Goal: Task Accomplishment & Management: Use online tool/utility

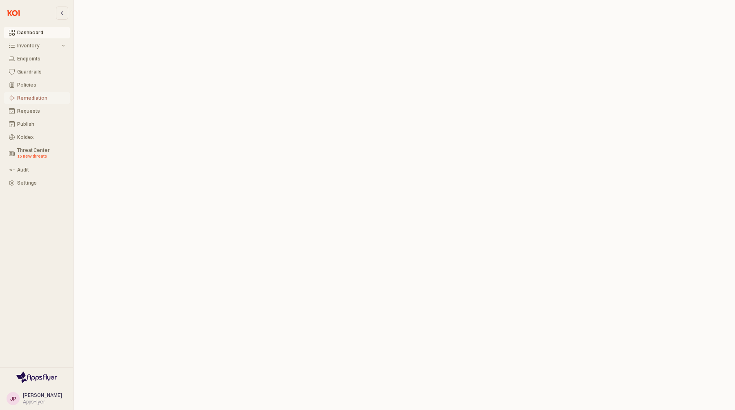
click at [36, 98] on div "Remediation" at bounding box center [41, 98] width 48 height 6
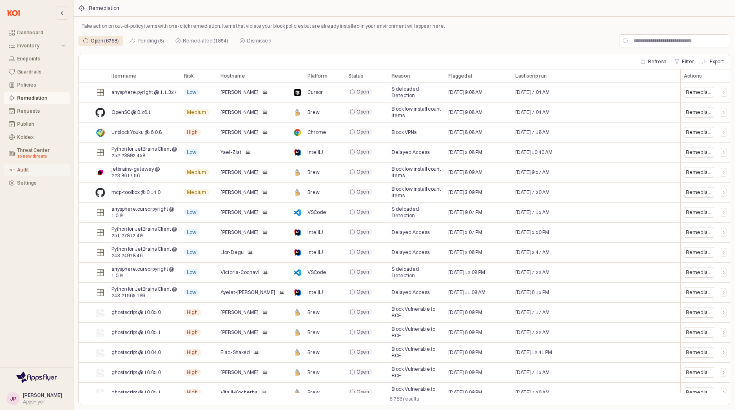
click at [25, 170] on div "Audit" at bounding box center [41, 170] width 48 height 6
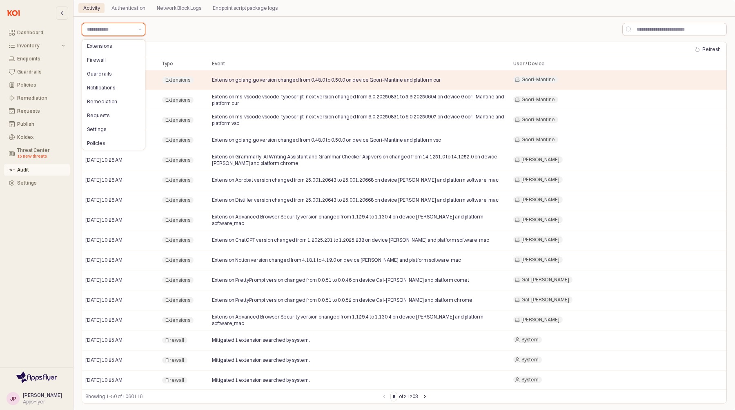
click at [114, 27] on input "App Frame" at bounding box center [110, 29] width 47 height 8
click at [111, 104] on div "Remediation" at bounding box center [111, 101] width 48 height 7
type input "**********"
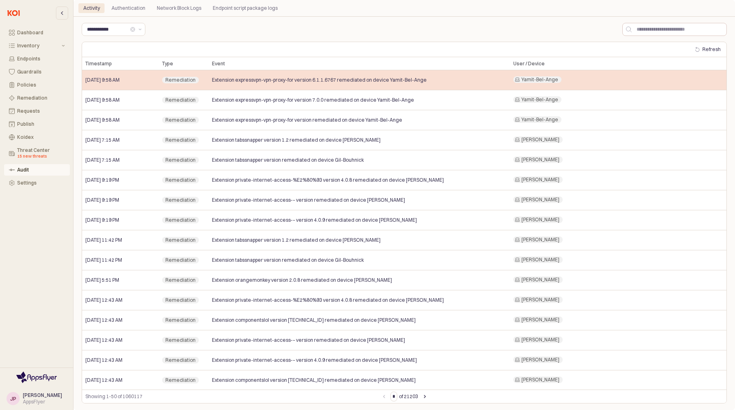
click at [217, 79] on span "Extension expressvpn-vpn-proxy-for version 6.1.1.6767 remediated on device Yami…" at bounding box center [319, 80] width 215 height 7
click at [547, 80] on span "Yamit-Bel-Ange" at bounding box center [540, 79] width 37 height 7
drag, startPoint x: 524, startPoint y: 80, endPoint x: 575, endPoint y: 80, distance: 51.9
click at [575, 80] on div "Yamit-Bel-Ange" at bounding box center [618, 80] width 216 height 20
click at [179, 77] on span "Remediation" at bounding box center [180, 80] width 30 height 7
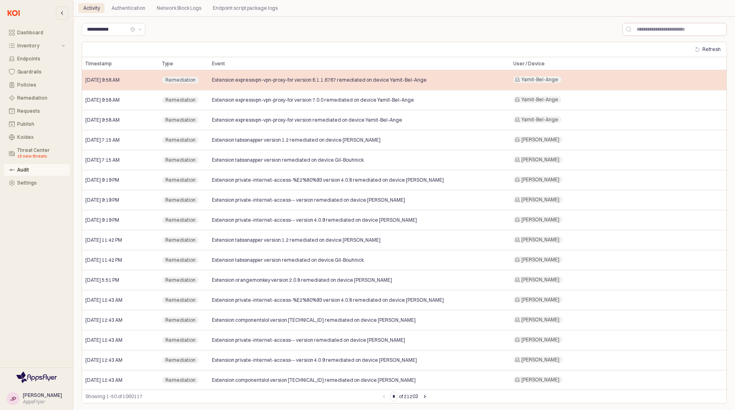
click at [104, 77] on span "[DATE] 9:58 AM" at bounding box center [102, 80] width 34 height 7
click at [202, 81] on div "Remediation" at bounding box center [184, 80] width 50 height 20
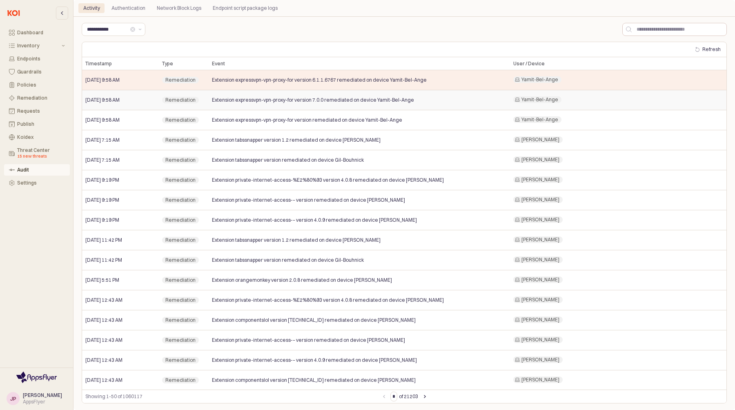
click at [282, 108] on div "Extension expressvpn-vpn-proxy-for version 7.0.0 remediated on device Yamit-Bel…" at bounding box center [359, 100] width 301 height 20
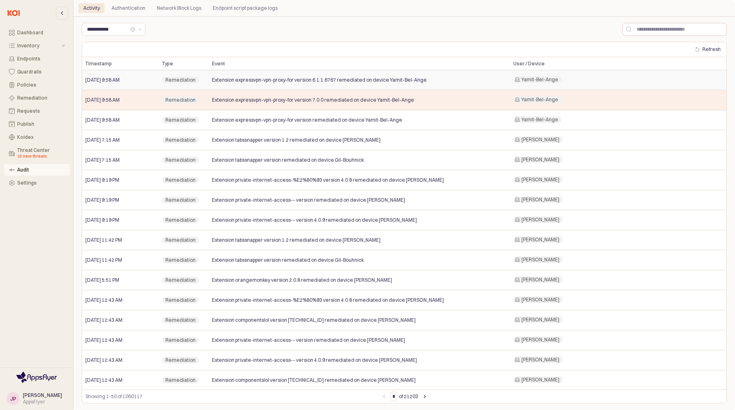
click at [288, 81] on span "Extension expressvpn-vpn-proxy-for version 6.1.1.6767 remediated on device Yami…" at bounding box center [319, 80] width 215 height 7
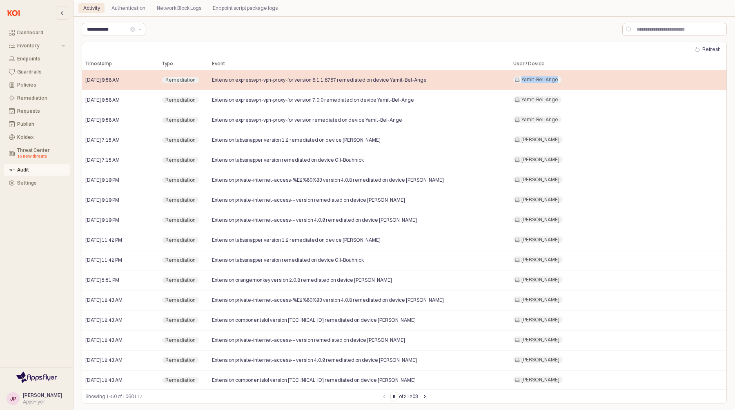
drag, startPoint x: 522, startPoint y: 80, endPoint x: 565, endPoint y: 77, distance: 43.0
click at [565, 77] on div "Yamit-Bel-Ange" at bounding box center [618, 80] width 216 height 20
copy span "Yamit-Bel-Ange"
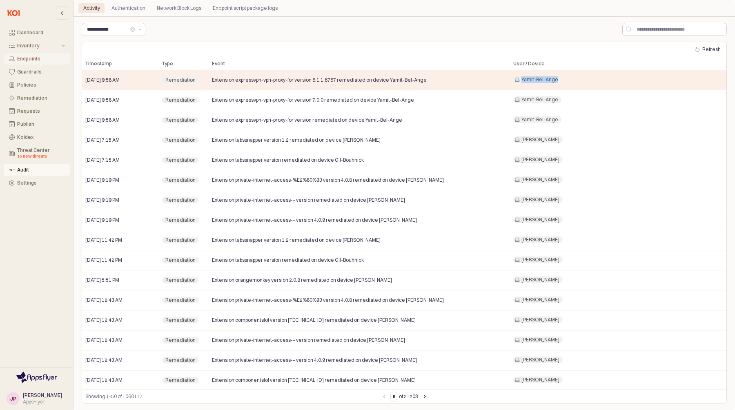
click at [32, 60] on div "Endpoints" at bounding box center [41, 59] width 48 height 6
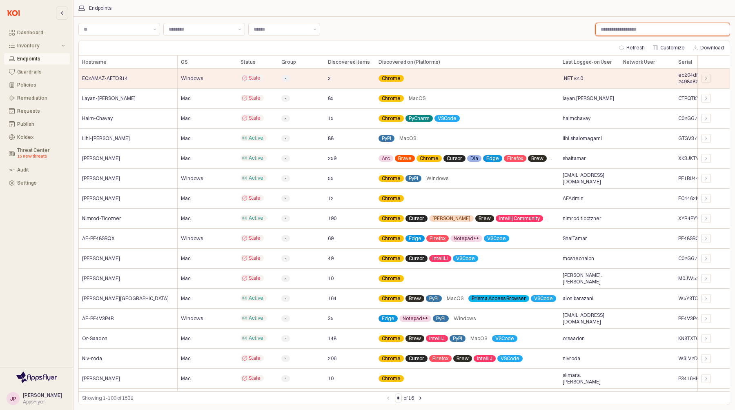
click at [626, 33] on input "Label" at bounding box center [663, 29] width 134 height 12
paste input "**********"
type input "**********"
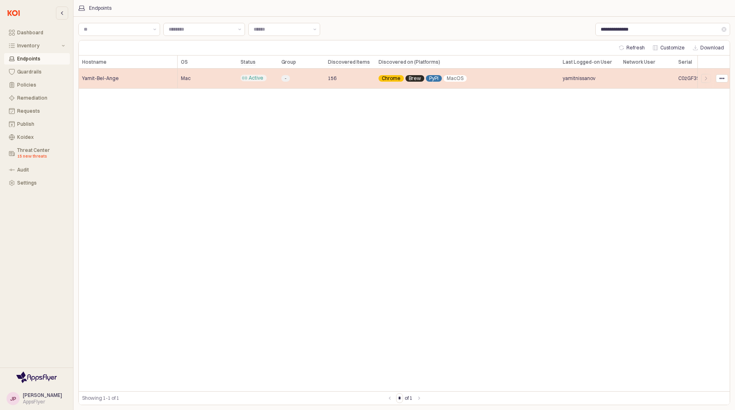
click at [95, 77] on span "Yamit-Bel-Ange" at bounding box center [100, 78] width 37 height 7
click at [722, 80] on icon "App Frame" at bounding box center [722, 78] width 5 height 5
click at [704, 80] on icon "App Frame" at bounding box center [706, 78] width 5 height 5
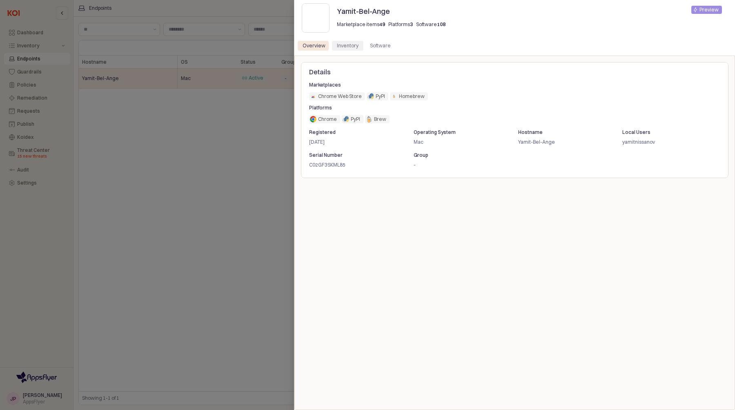
click at [352, 46] on div "Inventory" at bounding box center [348, 46] width 22 height 10
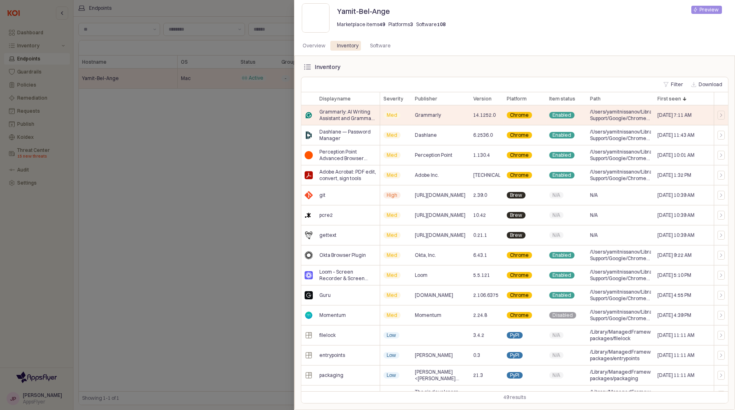
click at [184, 141] on div at bounding box center [367, 205] width 735 height 410
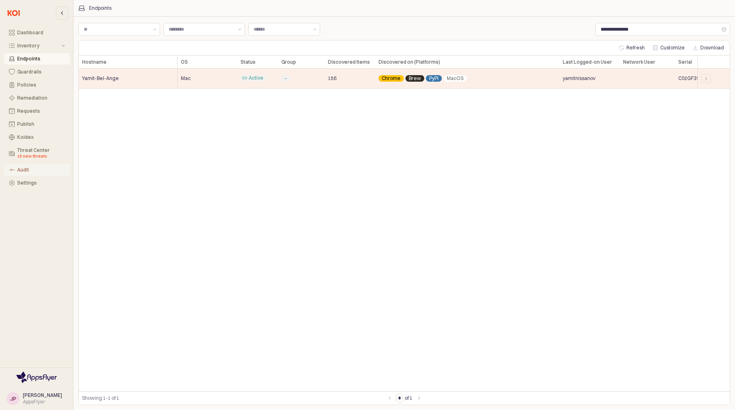
click at [22, 171] on div "Audit" at bounding box center [41, 170] width 48 height 6
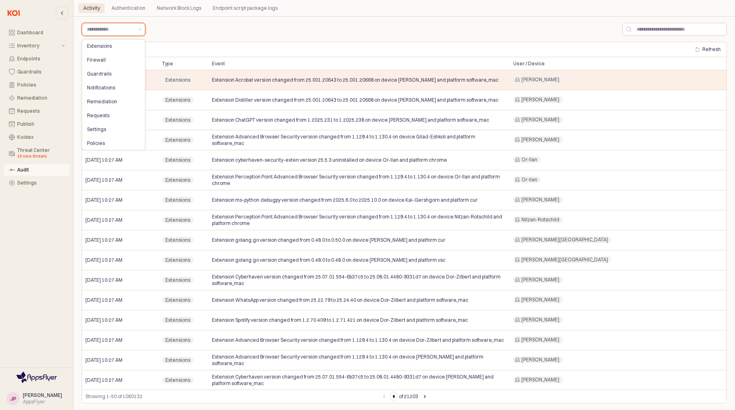
click at [109, 30] on input "App Frame" at bounding box center [110, 29] width 47 height 8
click at [104, 99] on div "Remediation" at bounding box center [111, 101] width 48 height 7
type input "**********"
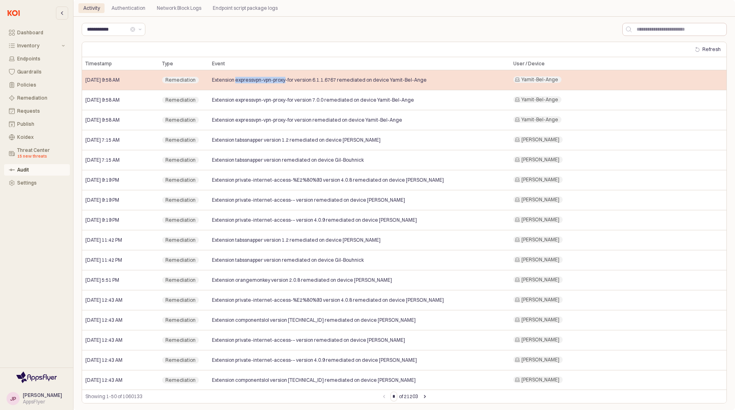
drag, startPoint x: 235, startPoint y: 81, endPoint x: 285, endPoint y: 78, distance: 50.7
click at [285, 78] on span "Extension expressvpn-vpn-proxy-for version 6.1.1.6767 remediated on device Yami…" at bounding box center [319, 80] width 215 height 7
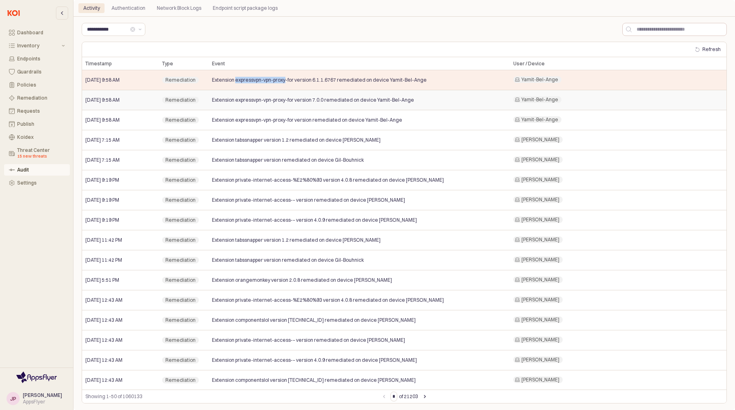
copy span "expressvpn-vpn-proxy"
click at [31, 136] on div "Koidex" at bounding box center [41, 137] width 48 height 6
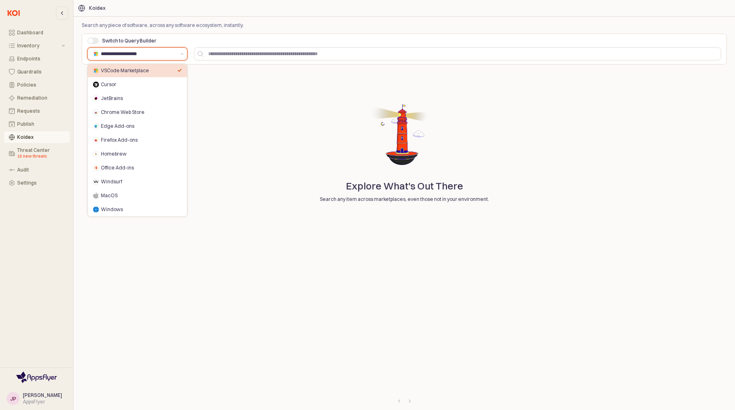
click at [172, 50] on input "**********" at bounding box center [138, 54] width 75 height 8
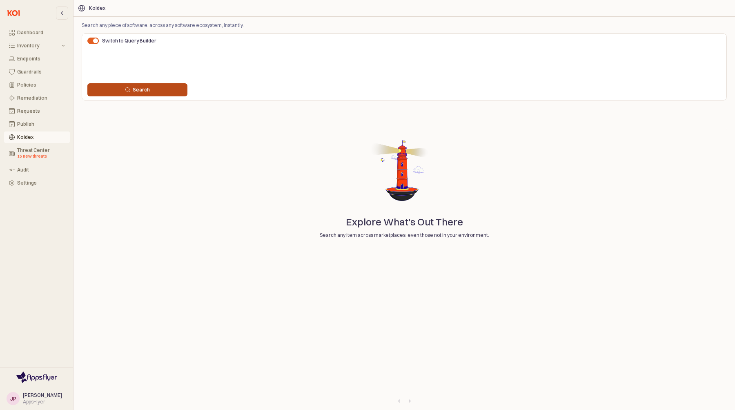
click at [160, 91] on div "Search" at bounding box center [137, 90] width 93 height 7
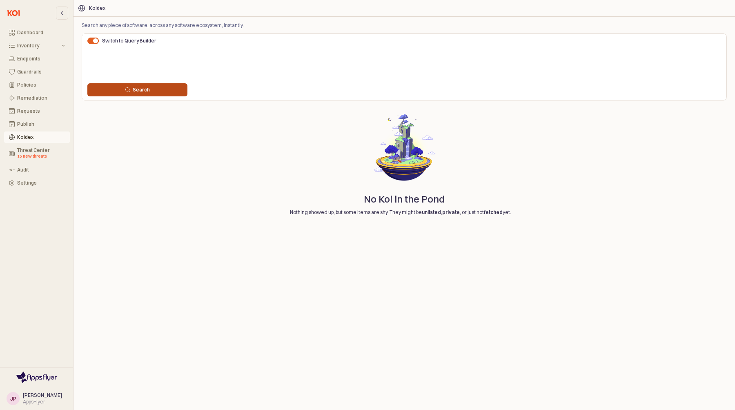
click at [163, 85] on div "Switch to Query Builder Search" at bounding box center [404, 67] width 640 height 62
click at [168, 92] on div "Search" at bounding box center [137, 90] width 93 height 7
click at [154, 98] on div "Search" at bounding box center [137, 90] width 107 height 16
click at [153, 91] on div "Search" at bounding box center [137, 90] width 93 height 7
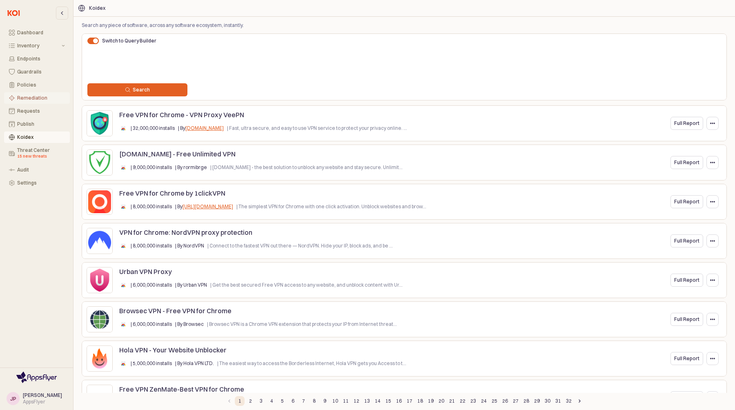
click at [30, 92] on button "Remediation" at bounding box center [37, 97] width 66 height 11
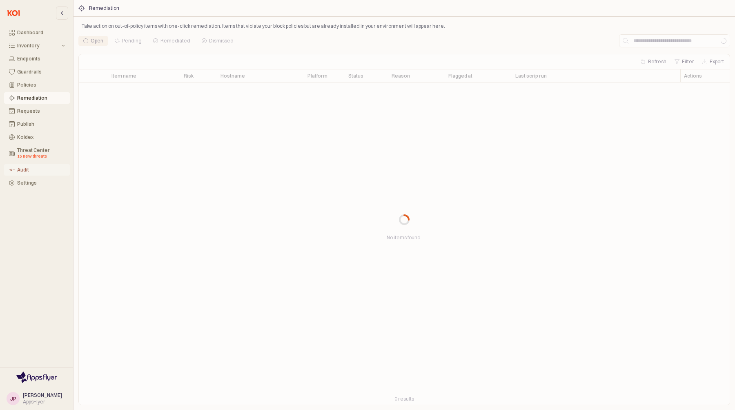
click at [27, 165] on button "Audit" at bounding box center [37, 169] width 66 height 11
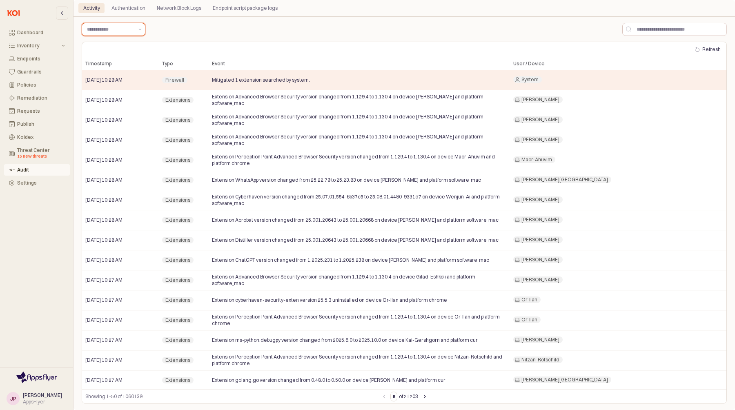
click at [118, 24] on div "App Frame" at bounding box center [108, 29] width 53 height 12
click at [111, 104] on div "Remediation" at bounding box center [111, 101] width 48 height 7
type input "**********"
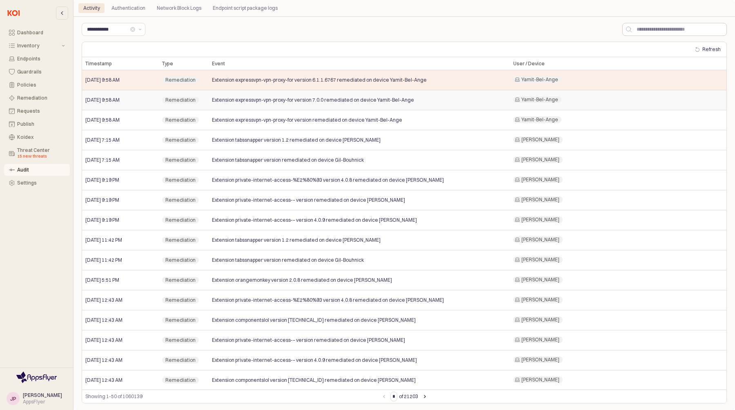
click at [244, 102] on span "Extension expressvpn-vpn-proxy-for version 7.0.0 remediated on device Yamit-Bel…" at bounding box center [313, 100] width 202 height 7
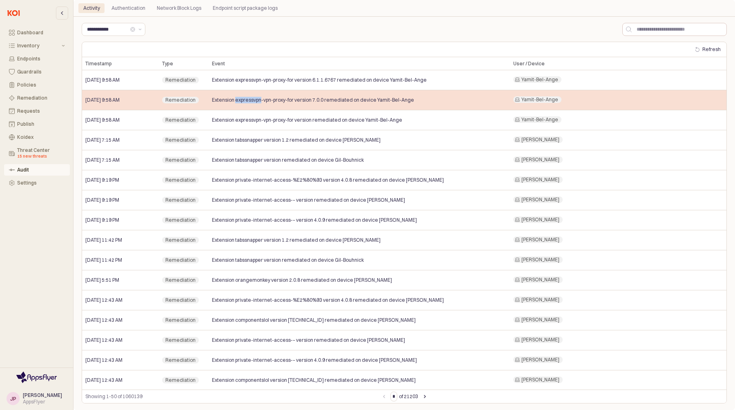
click at [244, 102] on span "Extension expressvpn-vpn-proxy-for version 7.0.0 remediated on device Yamit-Bel…" at bounding box center [313, 100] width 202 height 7
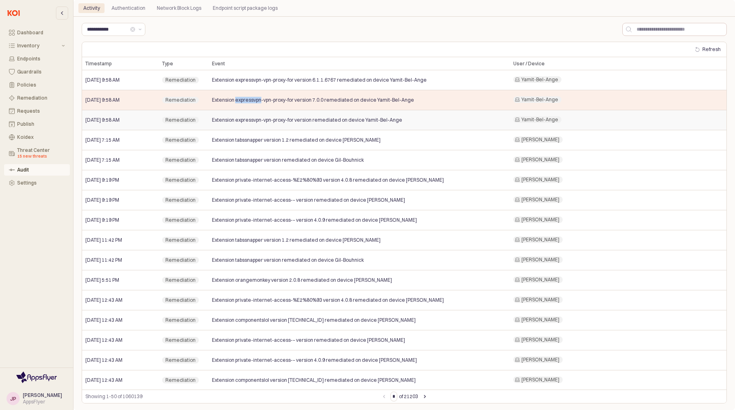
copy span "expressvpn"
click at [25, 136] on div "Koidex" at bounding box center [41, 137] width 48 height 6
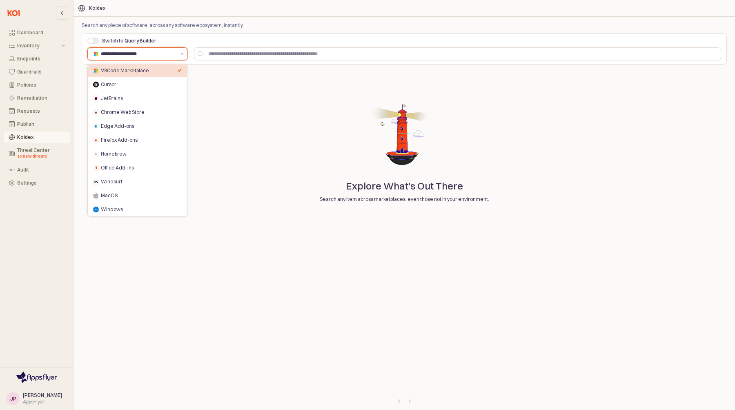
click at [178, 59] on button "Show suggestions" at bounding box center [182, 54] width 10 height 12
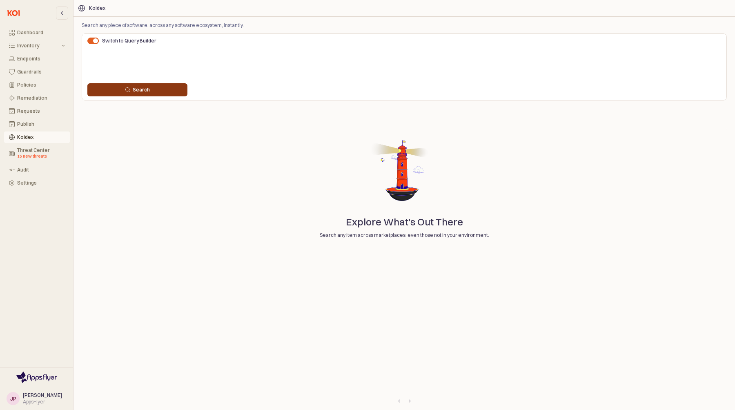
click at [164, 89] on div "Search" at bounding box center [137, 90] width 93 height 7
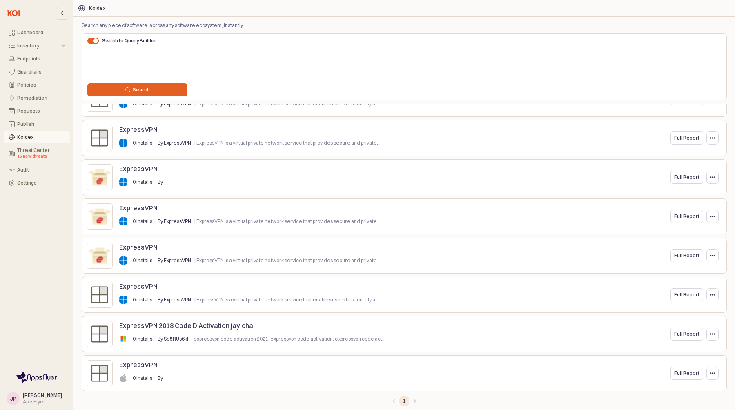
scroll to position [0, 0]
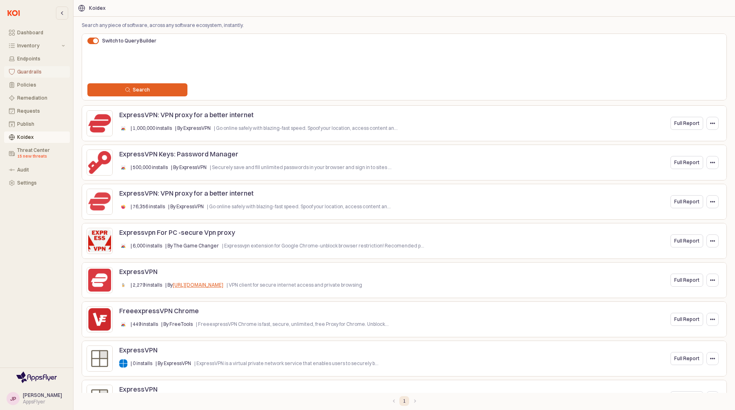
click at [29, 67] on button "Guardrails" at bounding box center [37, 71] width 66 height 11
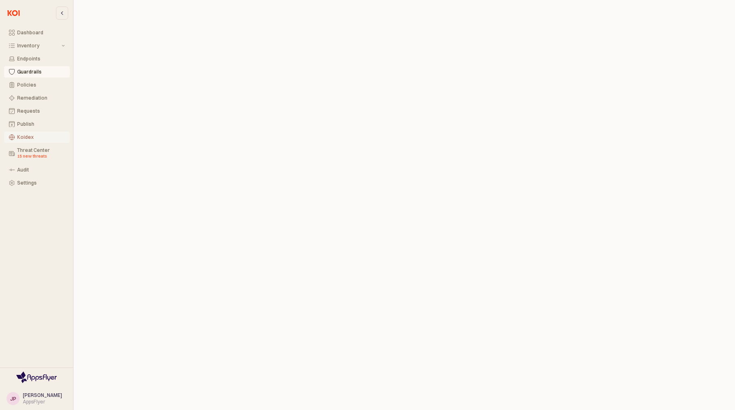
click at [31, 137] on div "Koidex" at bounding box center [41, 137] width 48 height 6
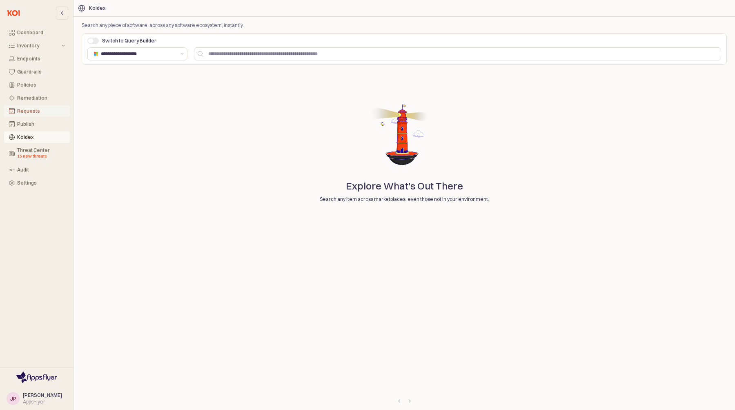
click at [29, 105] on button "Requests" at bounding box center [37, 110] width 66 height 11
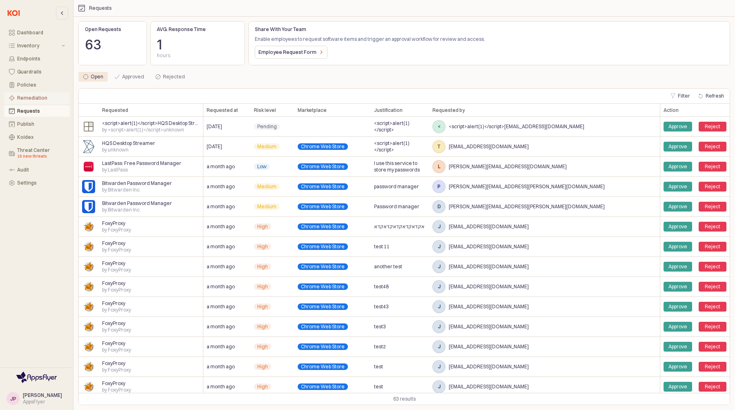
click at [31, 102] on button "Remediation" at bounding box center [37, 97] width 66 height 11
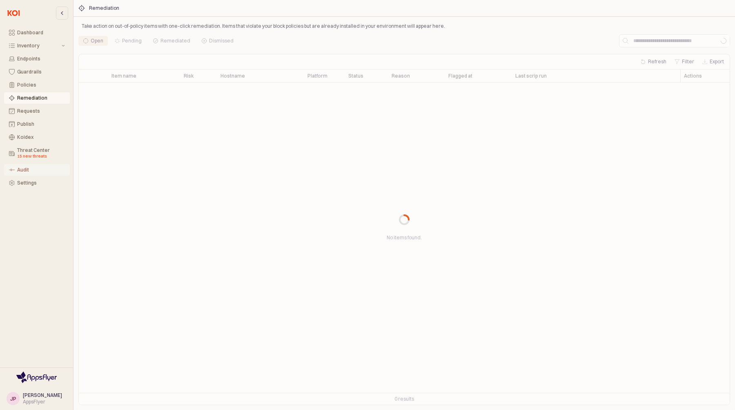
click at [27, 171] on div "Audit" at bounding box center [41, 170] width 48 height 6
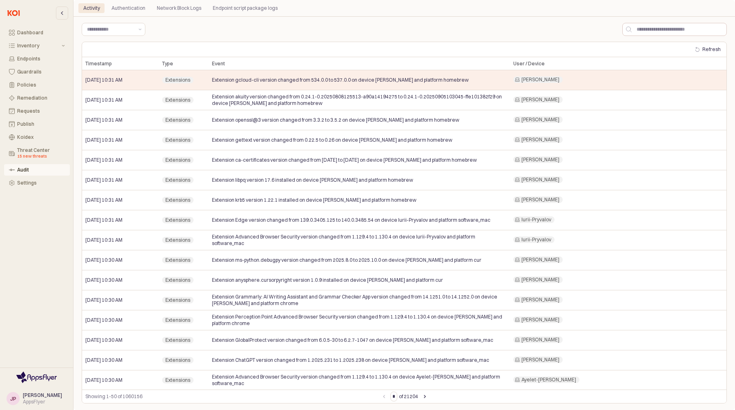
click at [137, 36] on div "App Frame" at bounding box center [113, 29] width 70 height 16
click at [139, 27] on button "Show suggestions" at bounding box center [140, 29] width 10 height 12
click at [113, 103] on div "Remediation" at bounding box center [111, 101] width 48 height 7
type input "**********"
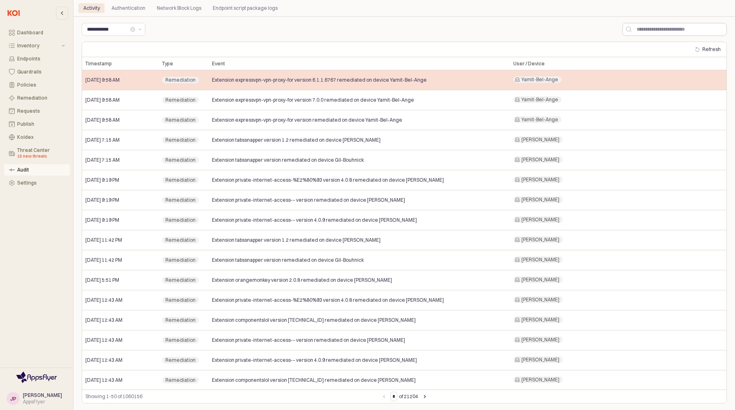
click at [123, 86] on div "[DATE] 9:58 AM" at bounding box center [120, 80] width 77 height 20
drag, startPoint x: 235, startPoint y: 80, endPoint x: 291, endPoint y: 82, distance: 56.4
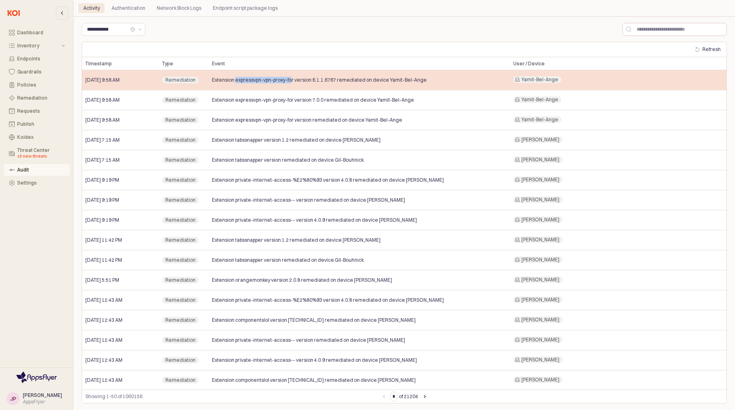
click at [291, 82] on span "Extension expressvpn-vpn-proxy-for version 6.1.1.6767 remediated on device Yami…" at bounding box center [319, 80] width 215 height 7
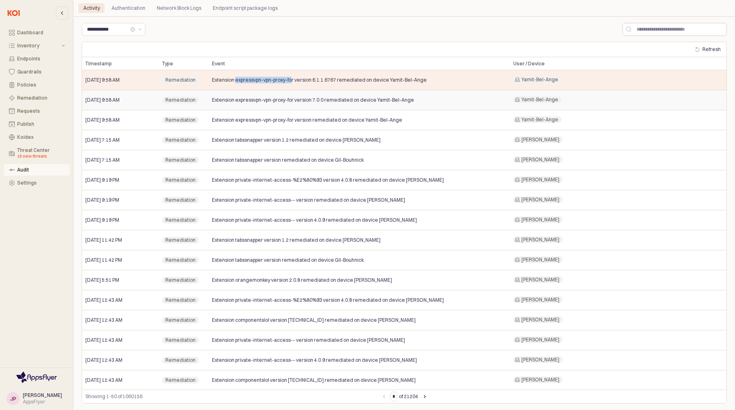
scroll to position [5, 0]
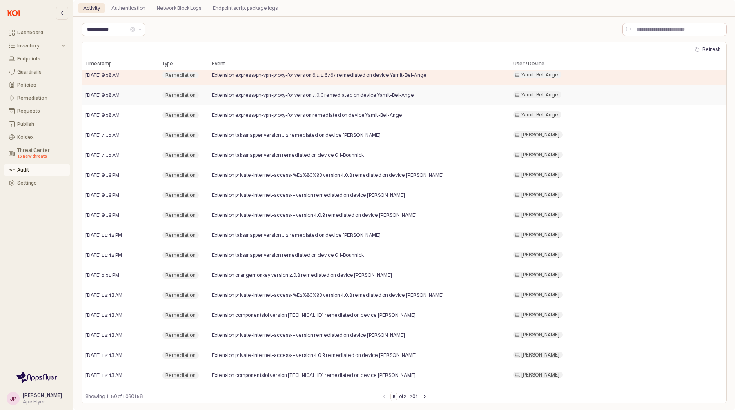
click at [288, 91] on div "Extension expressvpn-vpn-proxy-for version 7.0.0 remediated on device Yamit-Bel…" at bounding box center [359, 95] width 301 height 20
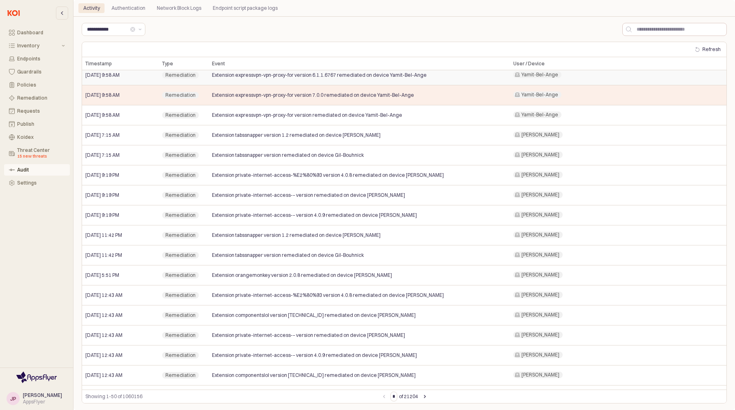
scroll to position [0, 0]
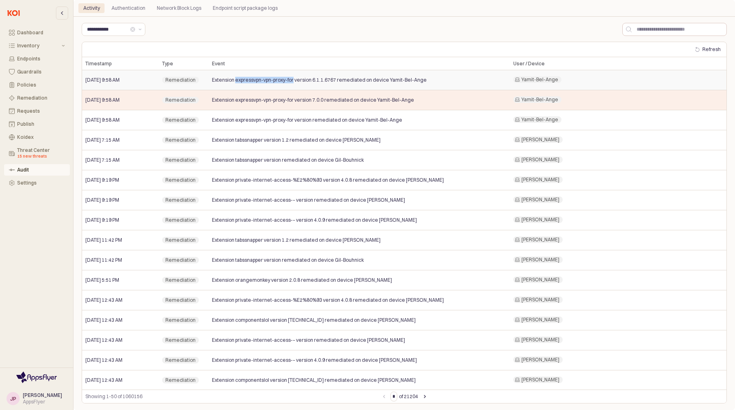
drag, startPoint x: 235, startPoint y: 80, endPoint x: 292, endPoint y: 82, distance: 57.2
click at [292, 82] on span "Extension expressvpn-vpn-proxy-for version 6.1.1.6767 remediated on device Yami…" at bounding box center [319, 80] width 215 height 7
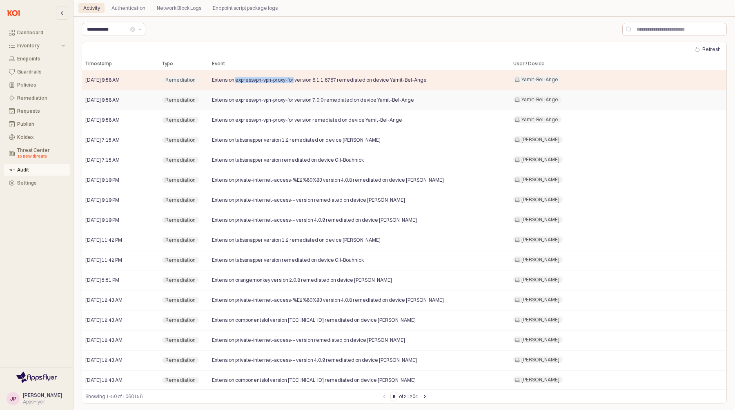
copy span "expressvpn-vpn-proxy-for"
click at [20, 84] on div "Policies" at bounding box center [41, 85] width 48 height 6
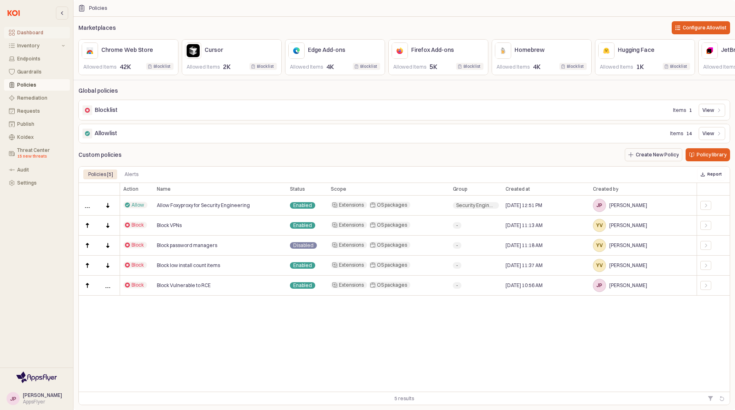
click at [25, 31] on div "Dashboard" at bounding box center [41, 33] width 48 height 6
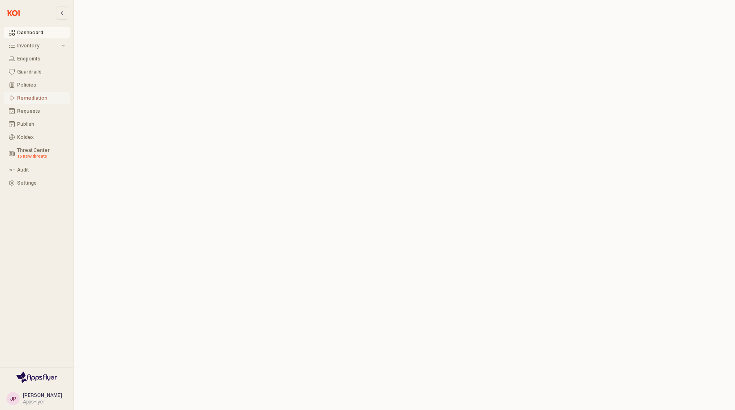
click at [37, 101] on button "Remediation" at bounding box center [37, 97] width 66 height 11
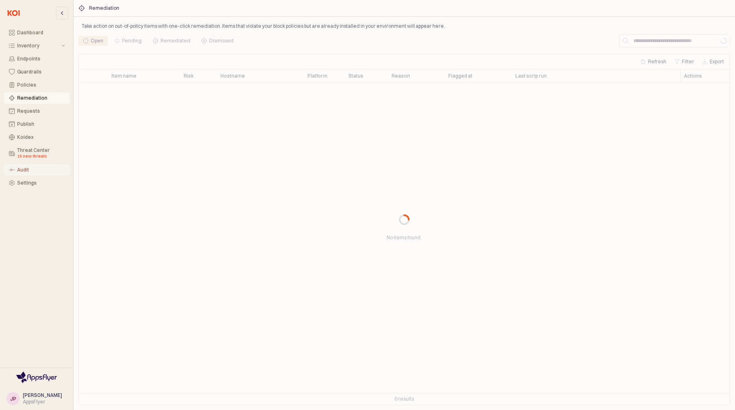
click at [32, 171] on div "Audit" at bounding box center [41, 170] width 48 height 6
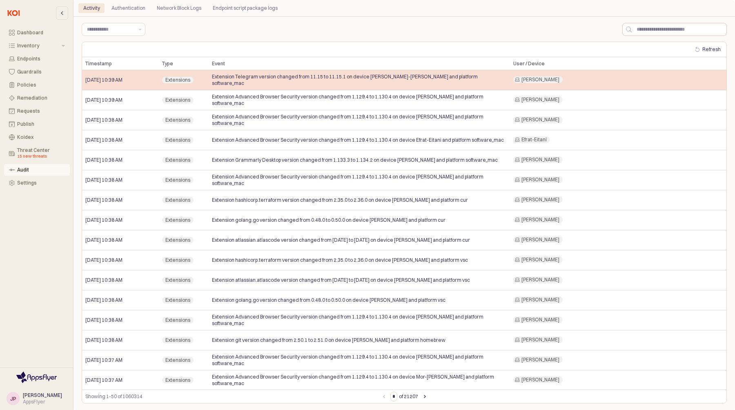
click at [628, 84] on div "[PERSON_NAME]" at bounding box center [618, 80] width 216 height 20
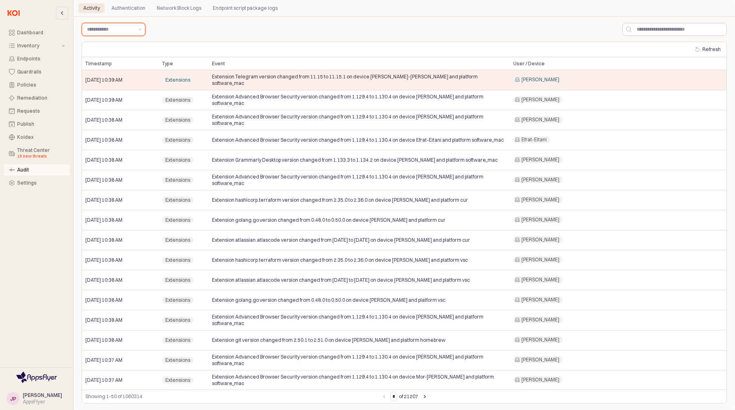
click at [117, 32] on input "App Frame" at bounding box center [110, 29] width 47 height 8
click at [111, 103] on div "Remediation" at bounding box center [111, 101] width 48 height 7
type input "**********"
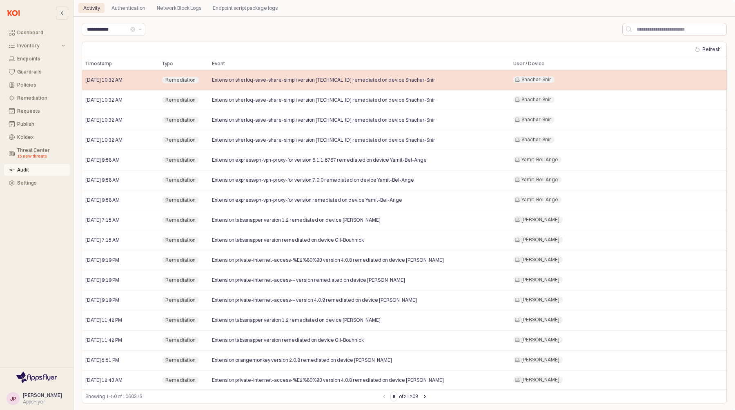
click at [642, 82] on div "Shachar-Snir" at bounding box center [618, 80] width 216 height 20
click at [143, 83] on div "[DATE] 10:32 AM" at bounding box center [120, 80] width 77 height 20
click at [702, 84] on div "Shachar-Snir" at bounding box center [618, 80] width 216 height 20
click at [703, 84] on div "Shachar-Snir" at bounding box center [618, 80] width 216 height 20
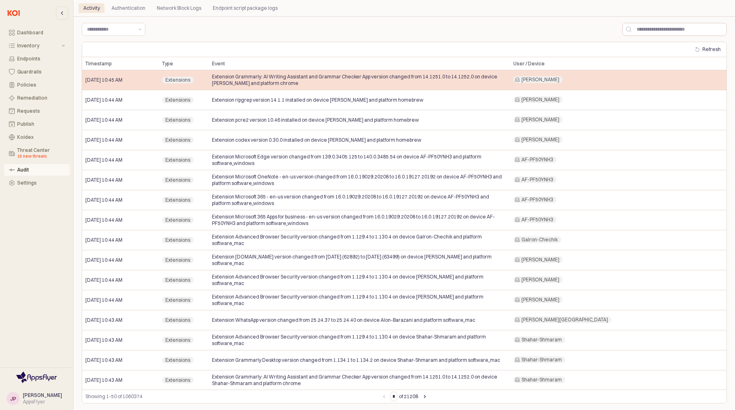
click at [599, 79] on div "[PERSON_NAME]" at bounding box center [618, 80] width 216 height 20
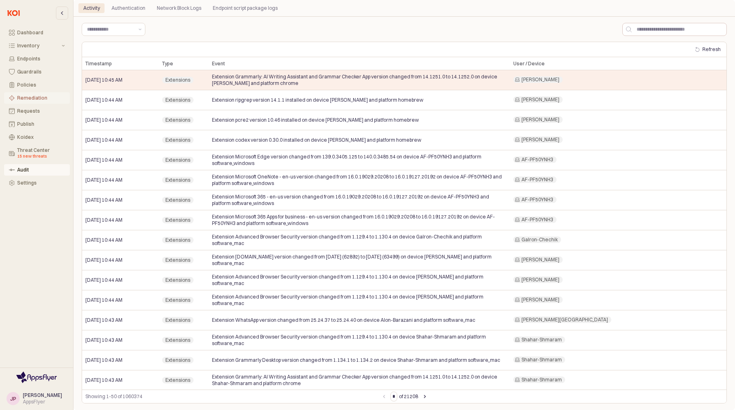
click at [47, 97] on div "Remediation" at bounding box center [41, 98] width 48 height 6
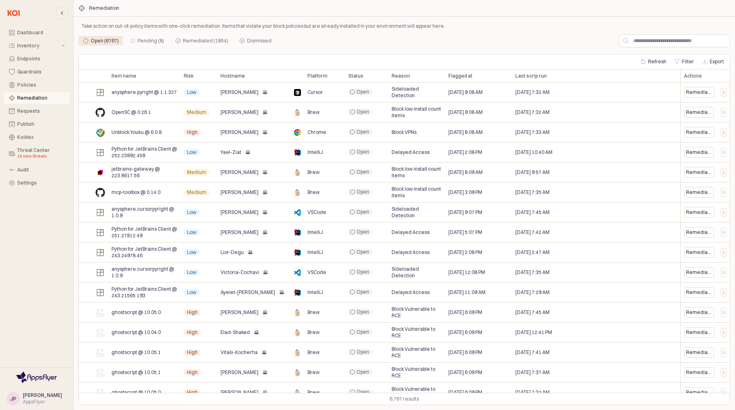
click at [203, 35] on div "Open (6767) Pending (8) Remediated (1854) Dismissed" at bounding box center [346, 40] width 537 height 13
click at [202, 40] on div "Remediated (1854)" at bounding box center [205, 41] width 45 height 10
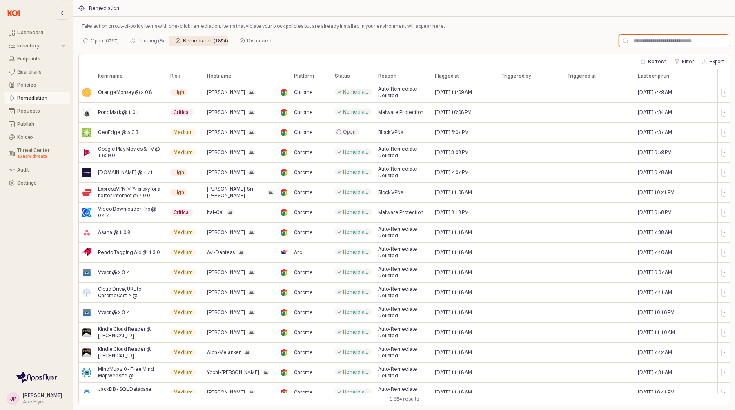
click at [669, 46] on input "App Frame" at bounding box center [679, 41] width 101 height 12
click at [683, 59] on button "Filter" at bounding box center [684, 62] width 26 height 10
type input "********"
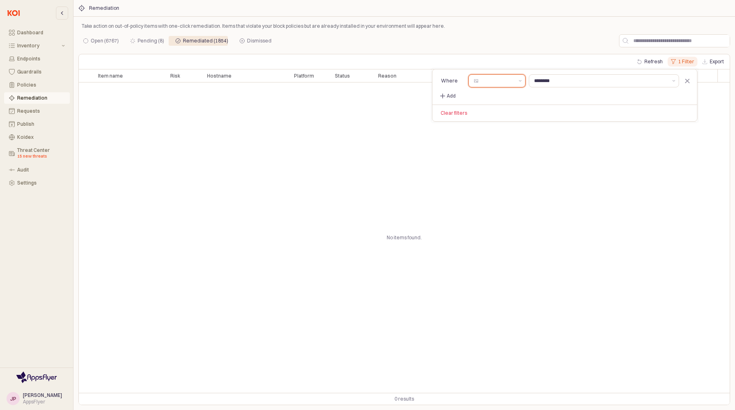
click at [510, 76] on div at bounding box center [492, 81] width 47 height 12
click at [27, 100] on div "Remediation" at bounding box center [41, 98] width 48 height 6
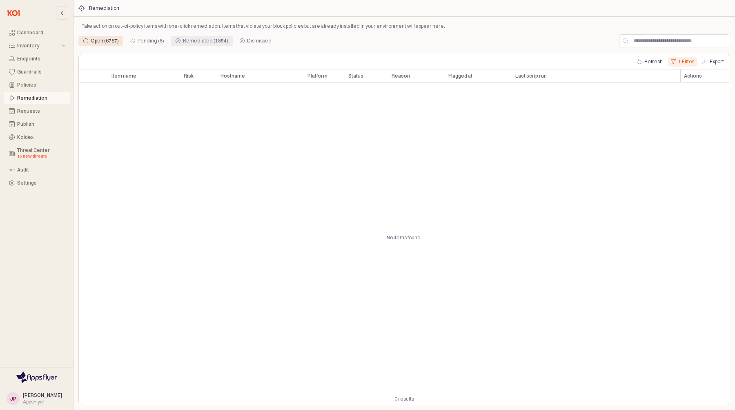
click at [214, 38] on div "Remediated (1854)" at bounding box center [205, 41] width 45 height 10
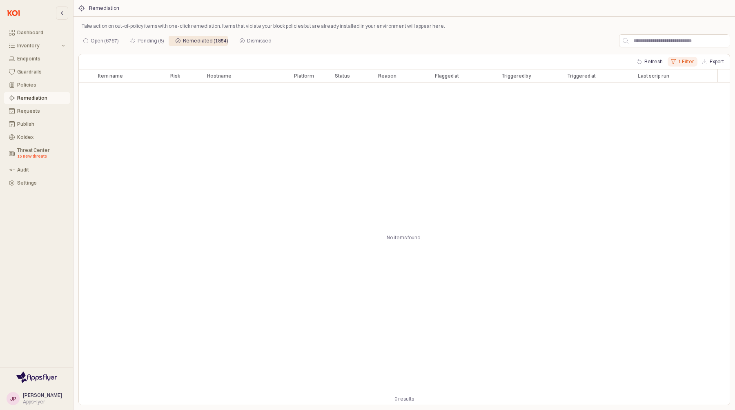
click at [689, 67] on div "Refresh 1 Filter Export" at bounding box center [404, 61] width 651 height 15
click at [686, 62] on button "1 Filter" at bounding box center [683, 62] width 30 height 10
click at [687, 74] on button "Remove filter" at bounding box center [687, 80] width 10 height 13
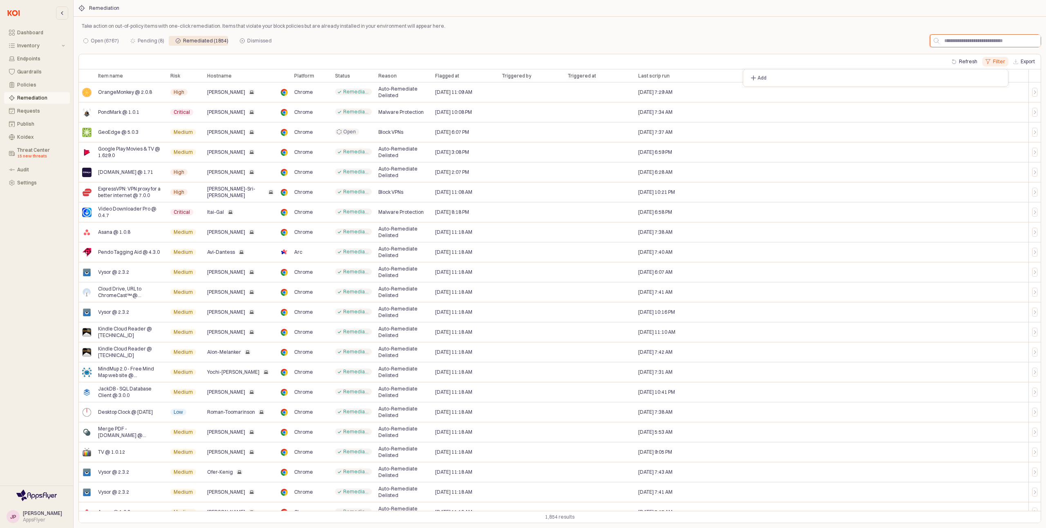
click at [735, 43] on input "App Frame" at bounding box center [989, 41] width 101 height 12
paste input "**********"
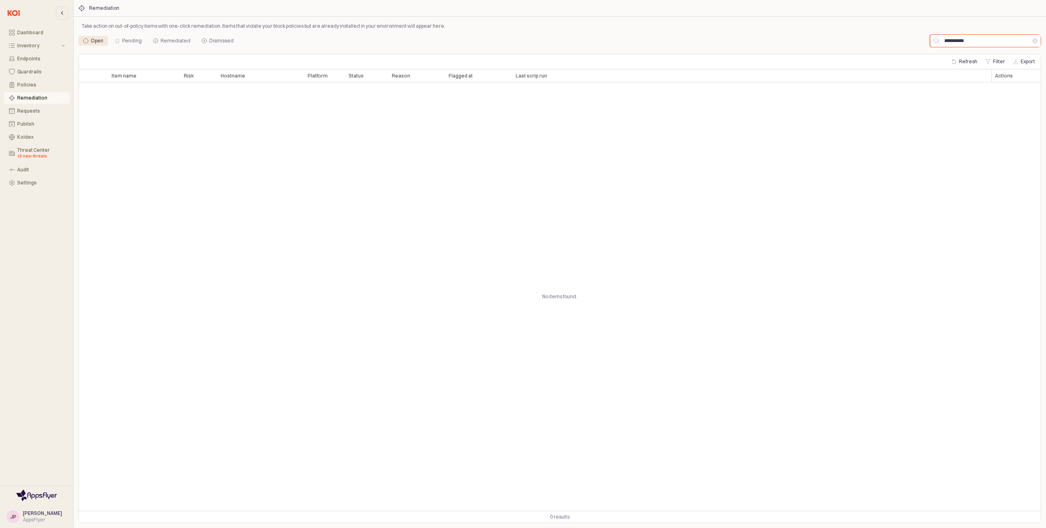
type input "**********"
